Goal: Transaction & Acquisition: Purchase product/service

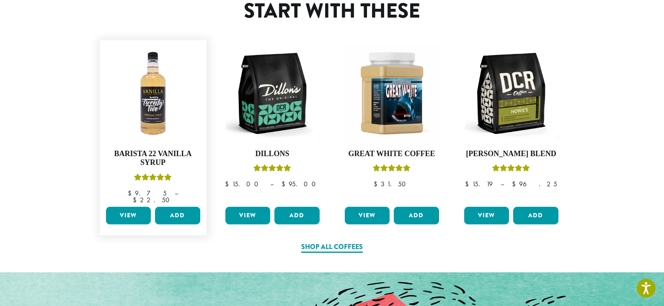
scroll to position [377, 0]
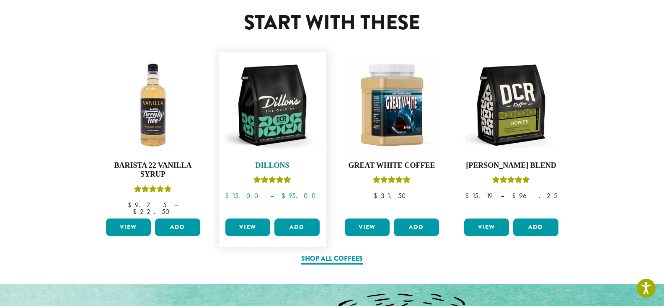
click at [266, 124] on img at bounding box center [272, 105] width 98 height 98
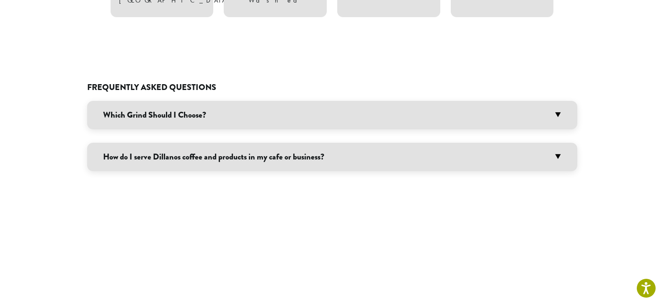
scroll to position [628, 0]
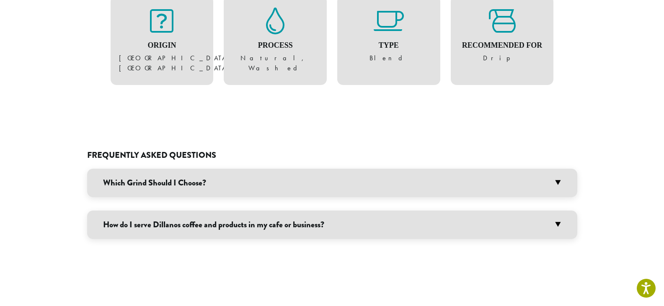
click at [556, 169] on h3 "Which Grind Should I Choose?" at bounding box center [332, 183] width 490 height 28
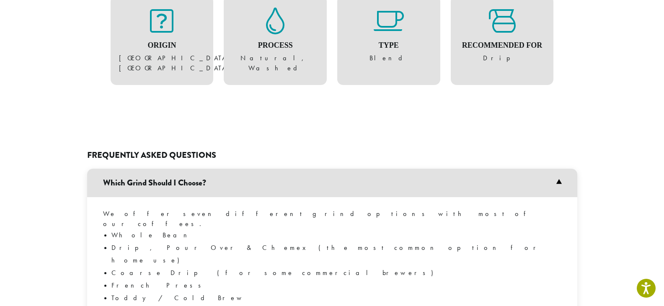
click at [556, 169] on h3 "Which Grind Should I Choose?" at bounding box center [332, 183] width 490 height 28
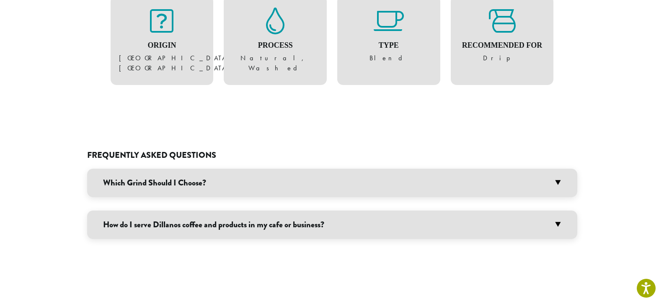
click at [561, 211] on h3 "How do I serve Dillanos coffee and products in my cafe or business?" at bounding box center [332, 225] width 490 height 28
click at [557, 211] on h3 "How do I serve Dillanos coffee and products in my cafe or business?" at bounding box center [332, 225] width 490 height 28
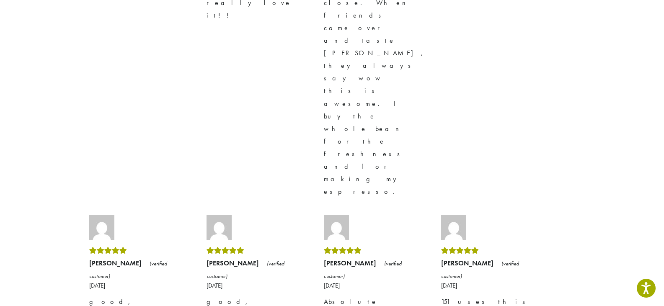
scroll to position [2395, 0]
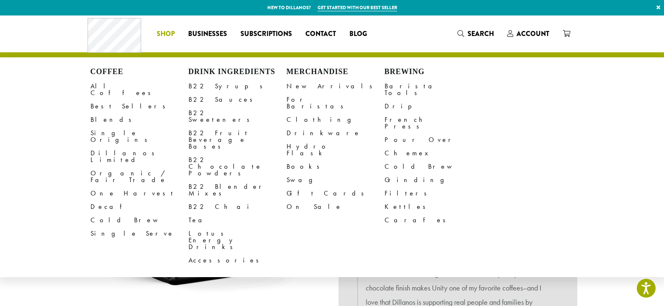
click at [161, 38] on span "Shop" at bounding box center [166, 34] width 18 height 10
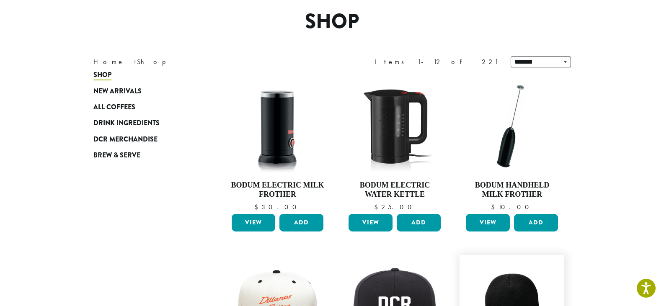
scroll to position [62, 0]
